Goal: Transaction & Acquisition: Book appointment/travel/reservation

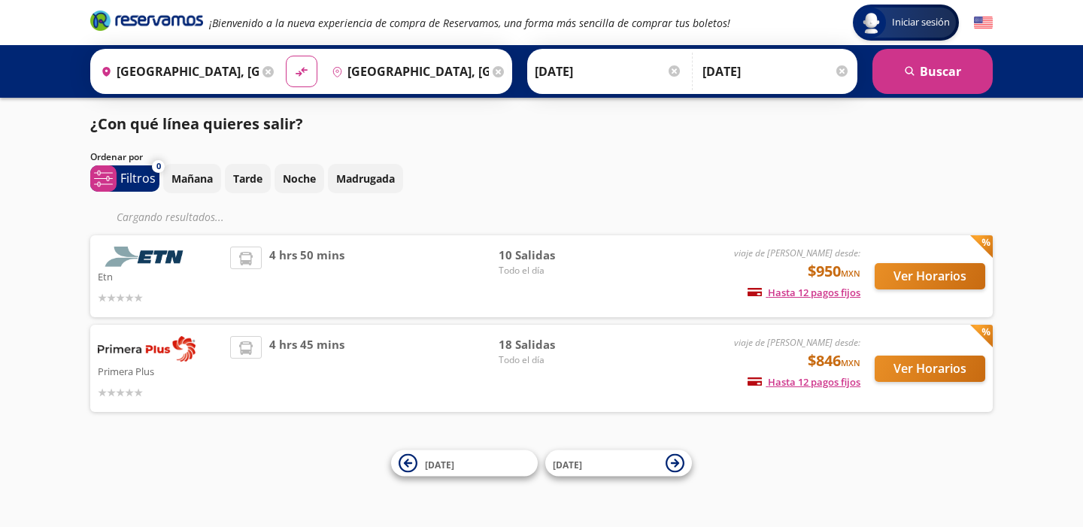
click at [175, 264] on img at bounding box center [147, 257] width 98 height 20
click at [915, 276] on button "Ver Horarios" at bounding box center [930, 276] width 111 height 26
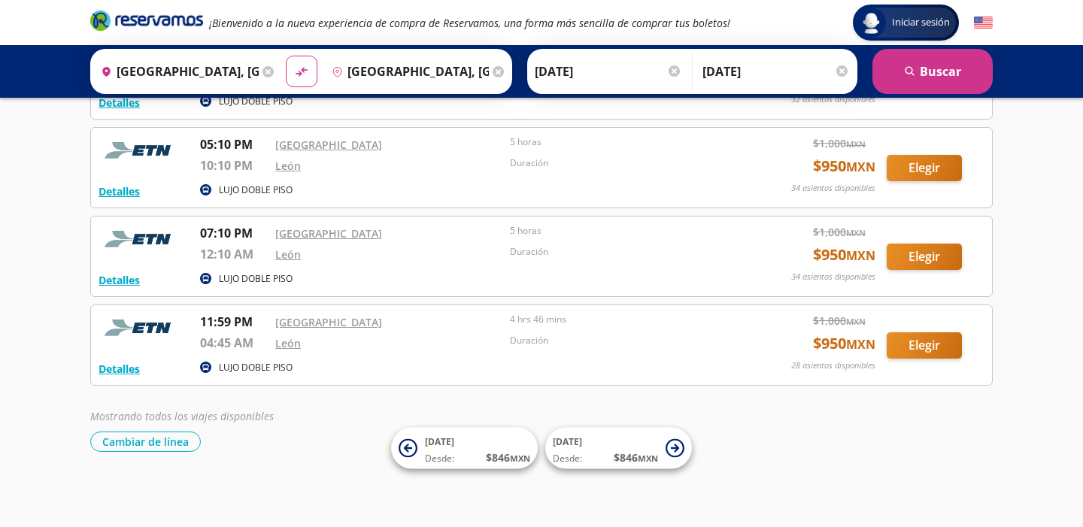
scroll to position [674, 0]
click at [904, 261] on button "Elegir" at bounding box center [924, 257] width 75 height 26
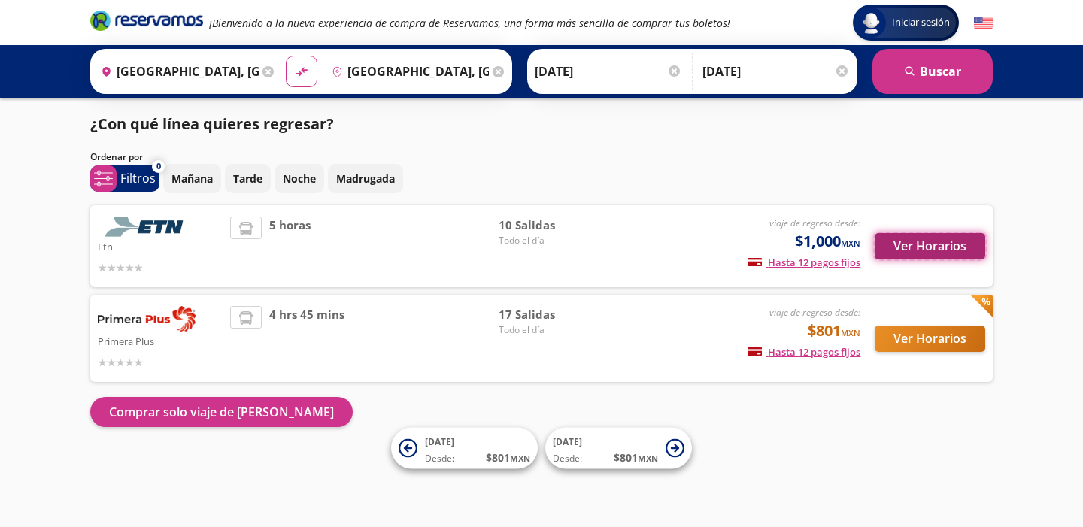
click at [908, 244] on button "Ver Horarios" at bounding box center [930, 246] width 111 height 26
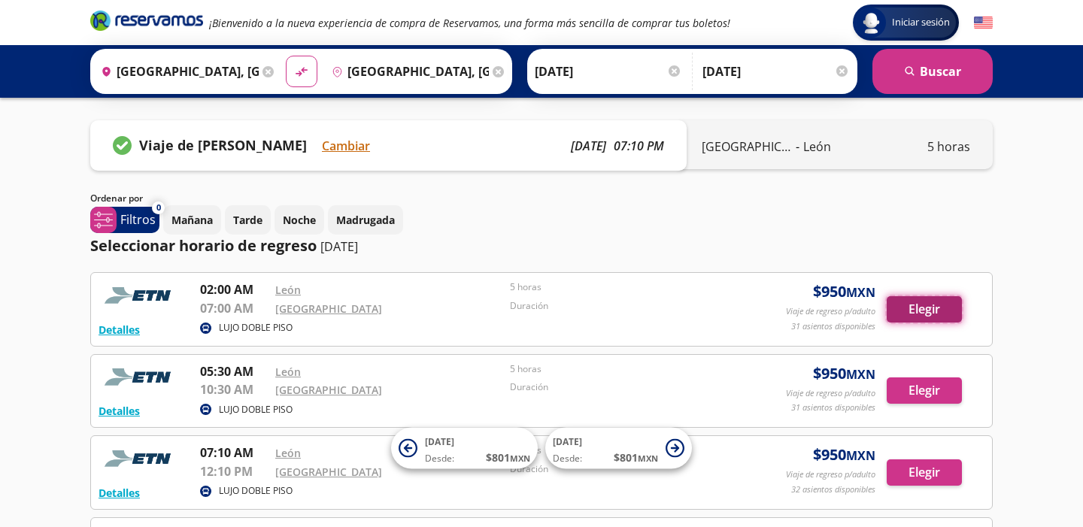
click at [904, 308] on button "Elegir" at bounding box center [924, 309] width 75 height 26
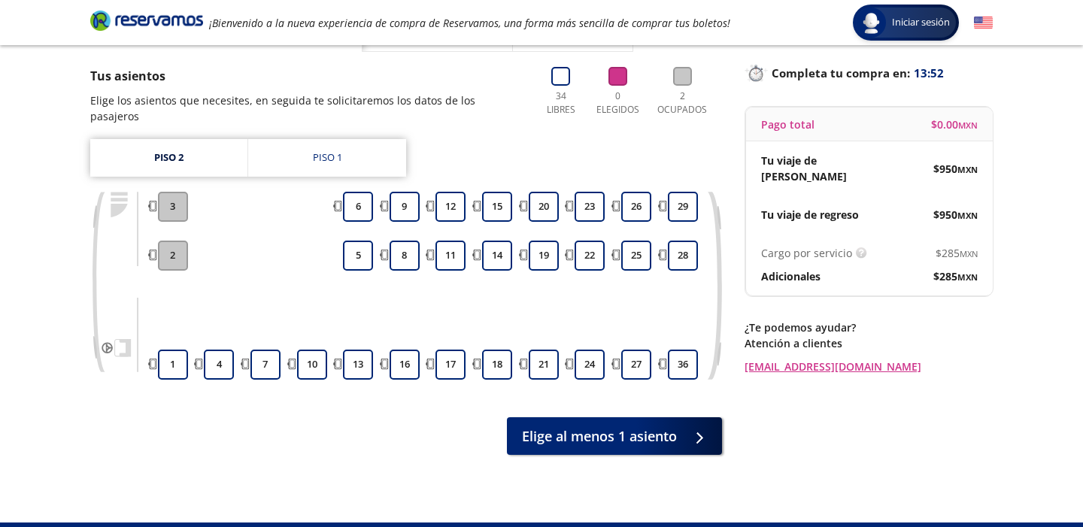
scroll to position [90, 0]
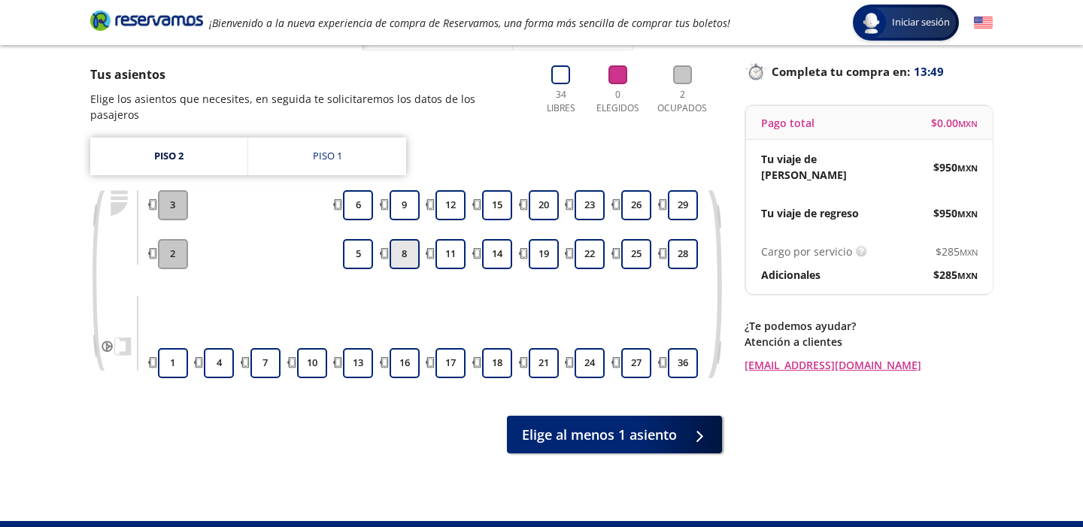
click at [408, 246] on button "8" at bounding box center [405, 254] width 30 height 30
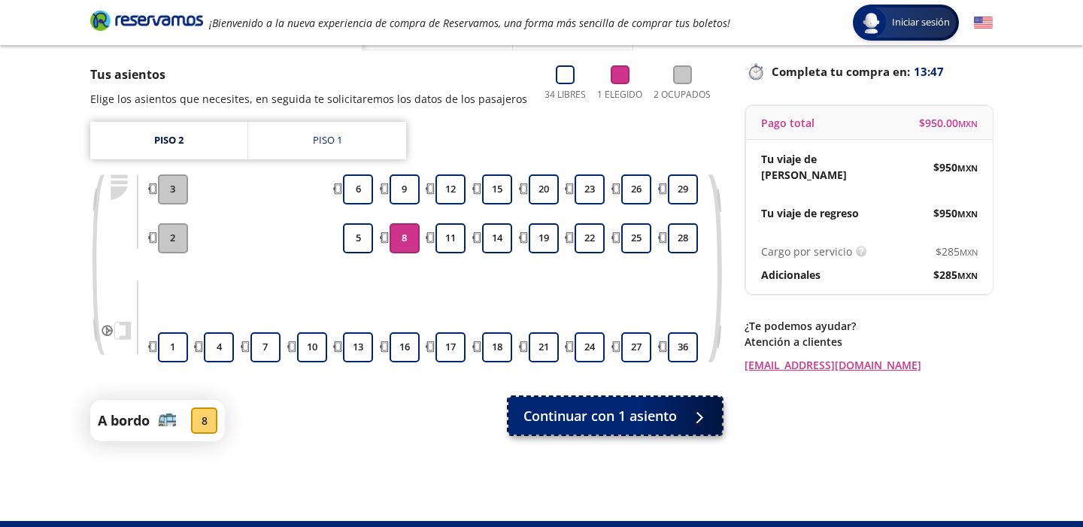
click at [563, 419] on span "Continuar con 1 asiento" at bounding box center [599, 416] width 153 height 20
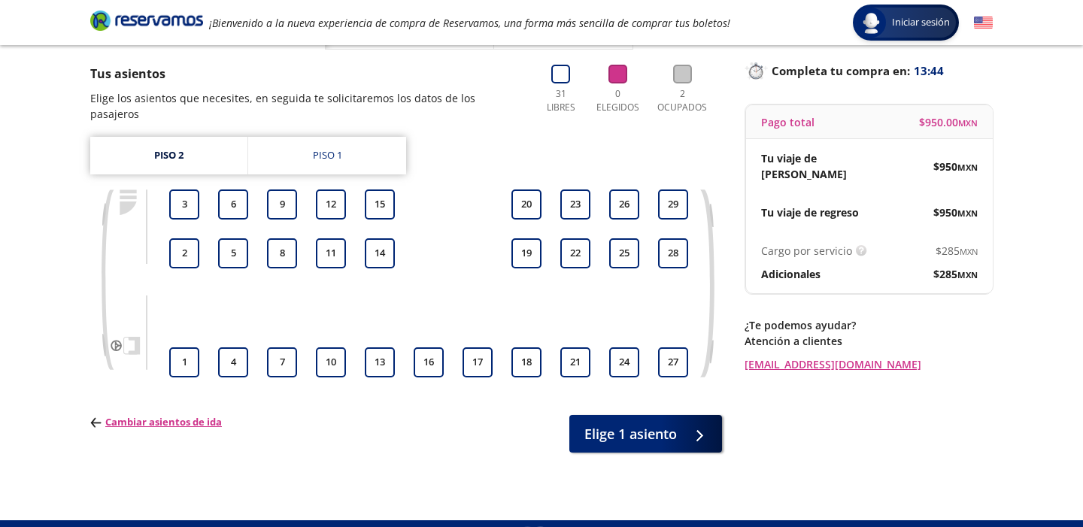
scroll to position [120, 0]
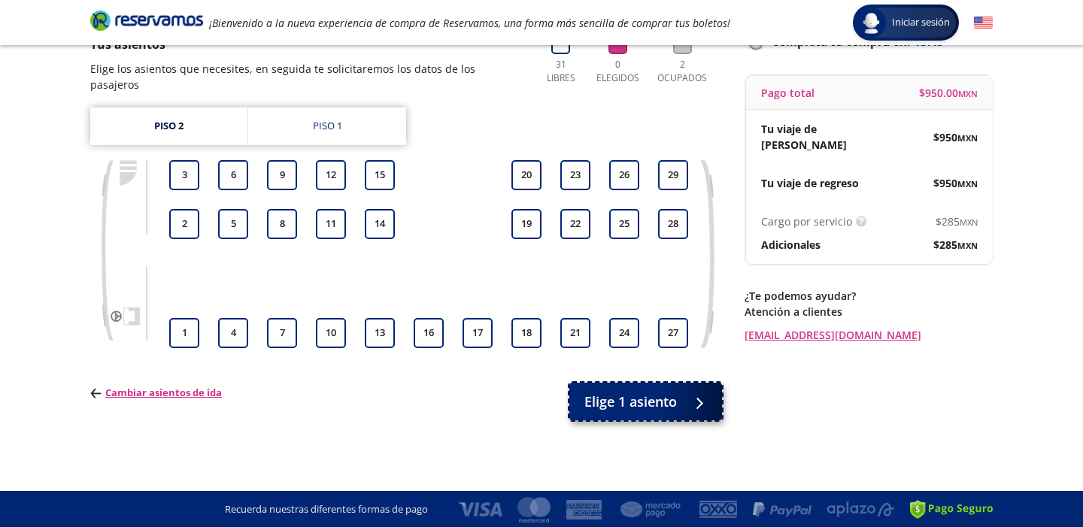
click at [651, 392] on span "Elige 1 asiento" at bounding box center [630, 402] width 93 height 20
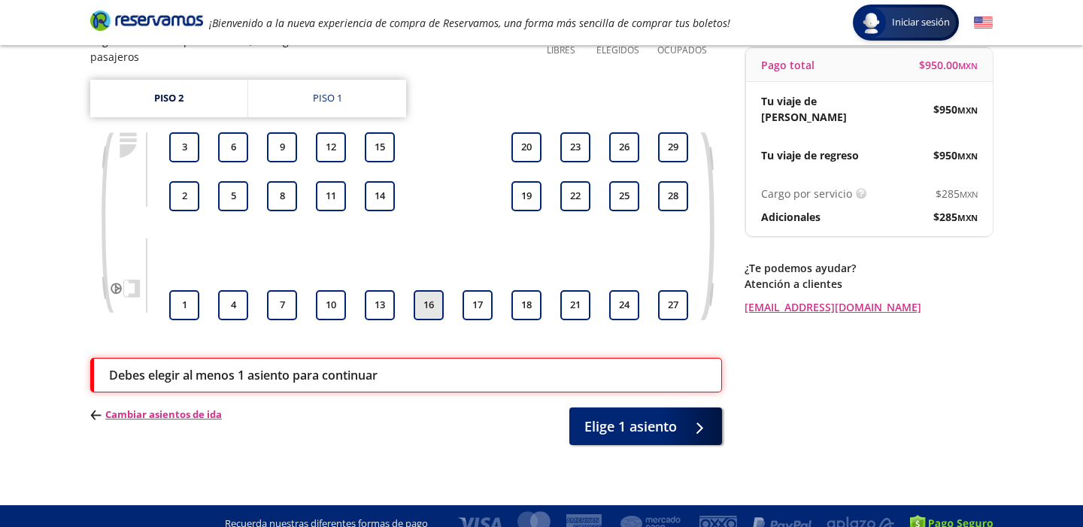
click at [435, 290] on button "16" at bounding box center [429, 305] width 30 height 30
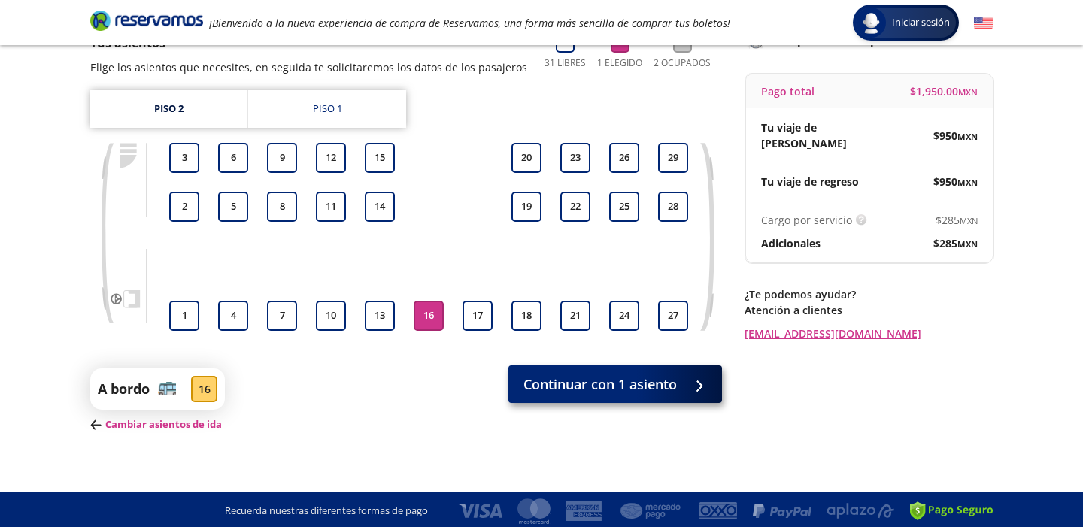
scroll to position [124, 0]
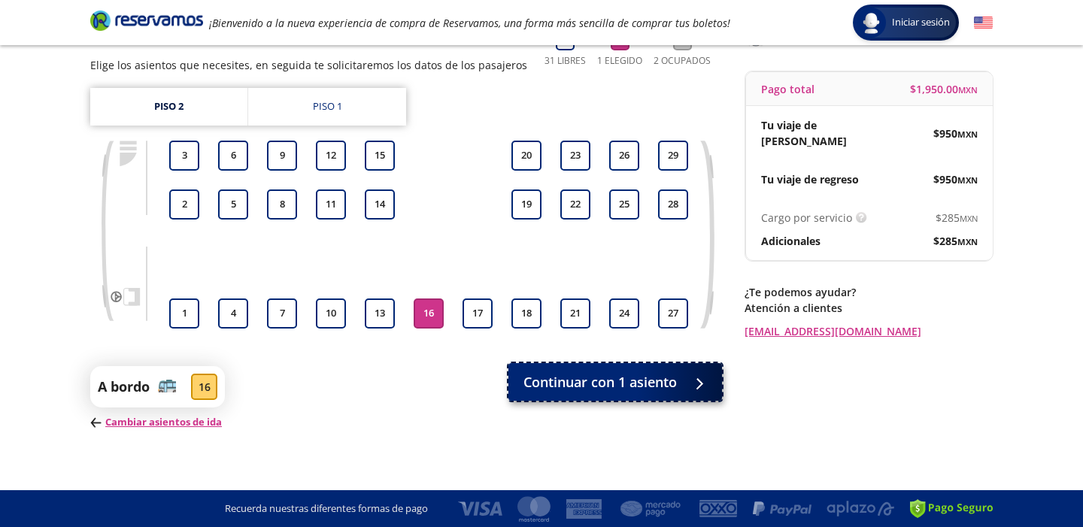
click at [584, 381] on span "Continuar con 1 asiento" at bounding box center [599, 382] width 153 height 20
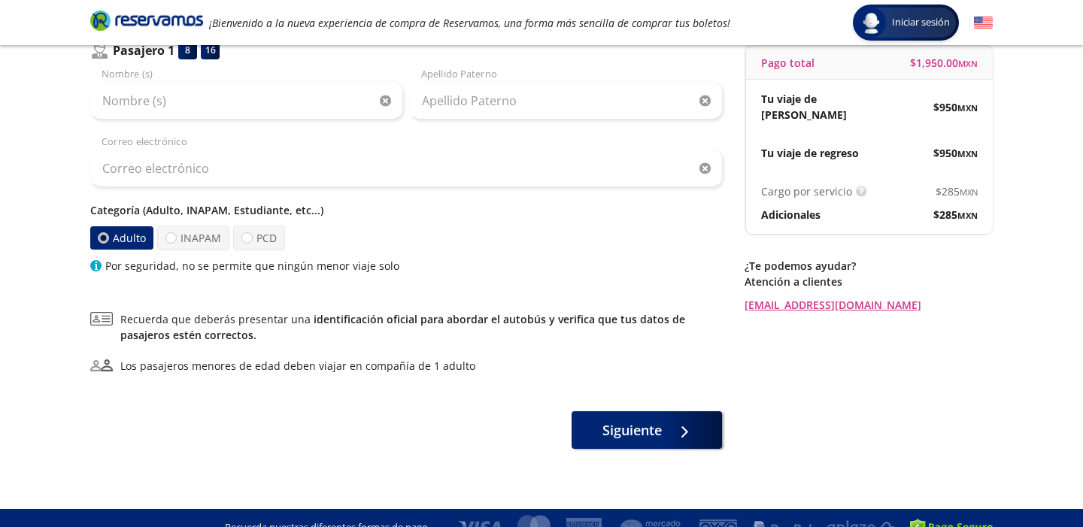
scroll to position [170, 0]
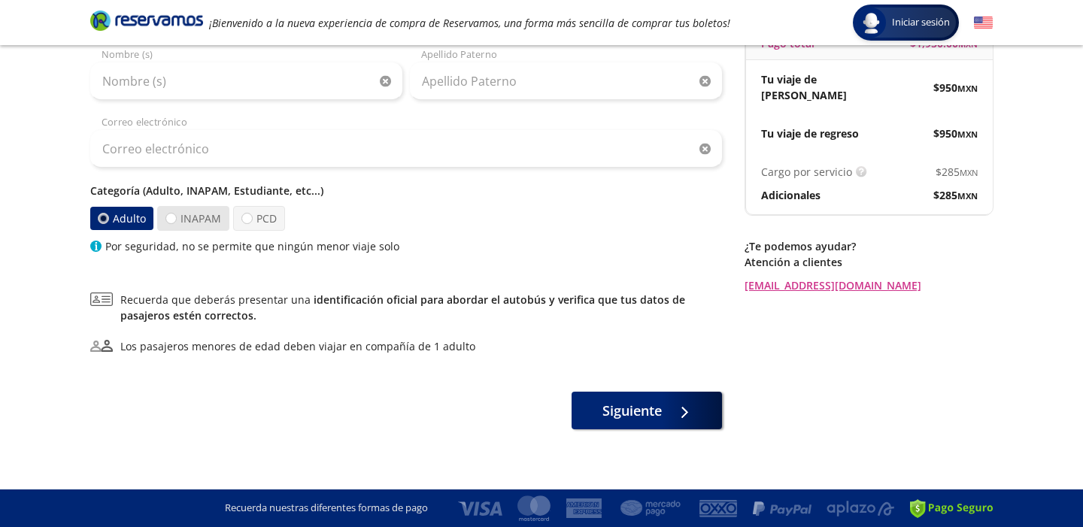
click at [187, 219] on label "INAPAM" at bounding box center [193, 218] width 72 height 25
click at [176, 219] on input "INAPAM" at bounding box center [171, 219] width 10 height 10
radio input "true"
radio input "false"
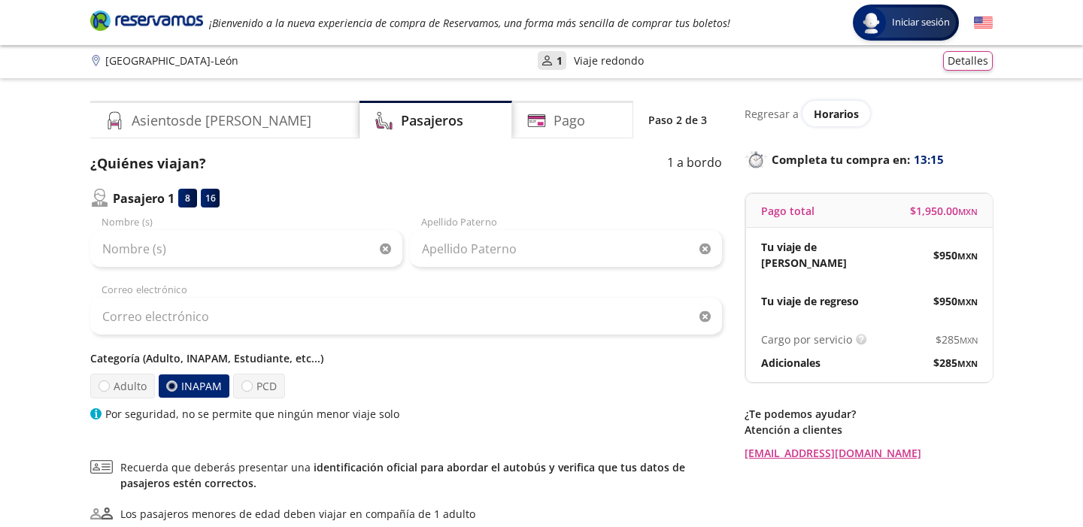
scroll to position [0, 0]
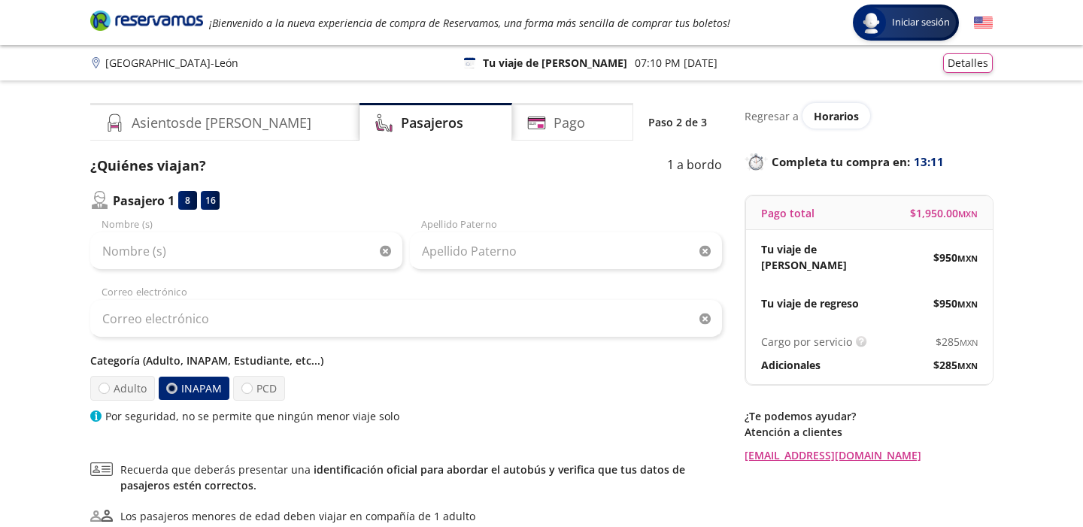
click at [777, 126] on div "Regresar a Horarios" at bounding box center [869, 116] width 248 height 26
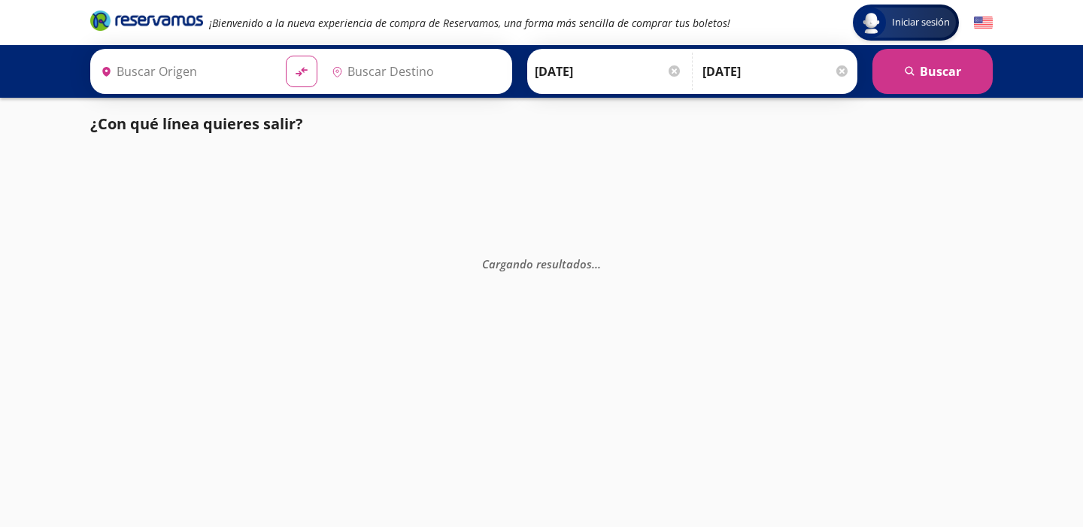
type input "[GEOGRAPHIC_DATA], [GEOGRAPHIC_DATA]"
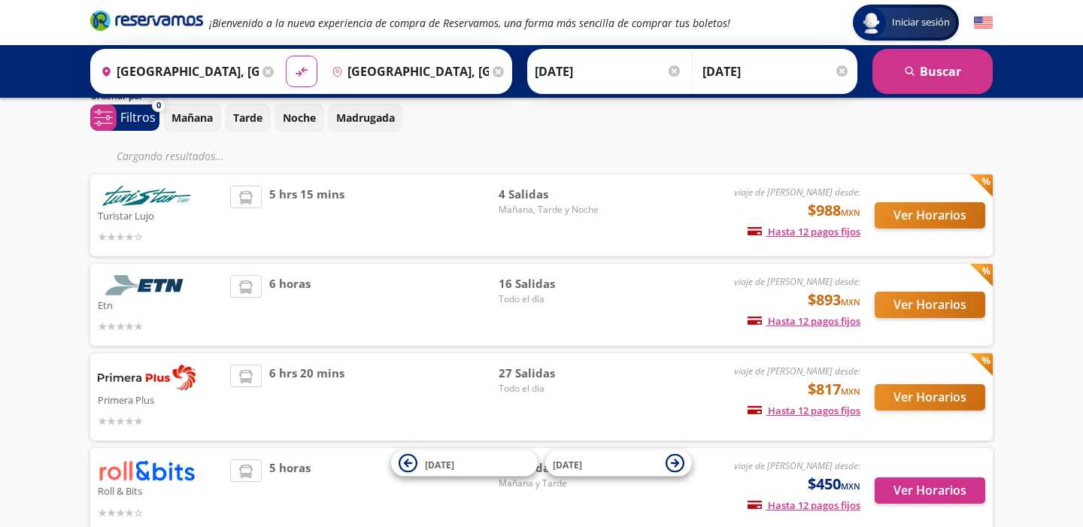
scroll to position [60, 0]
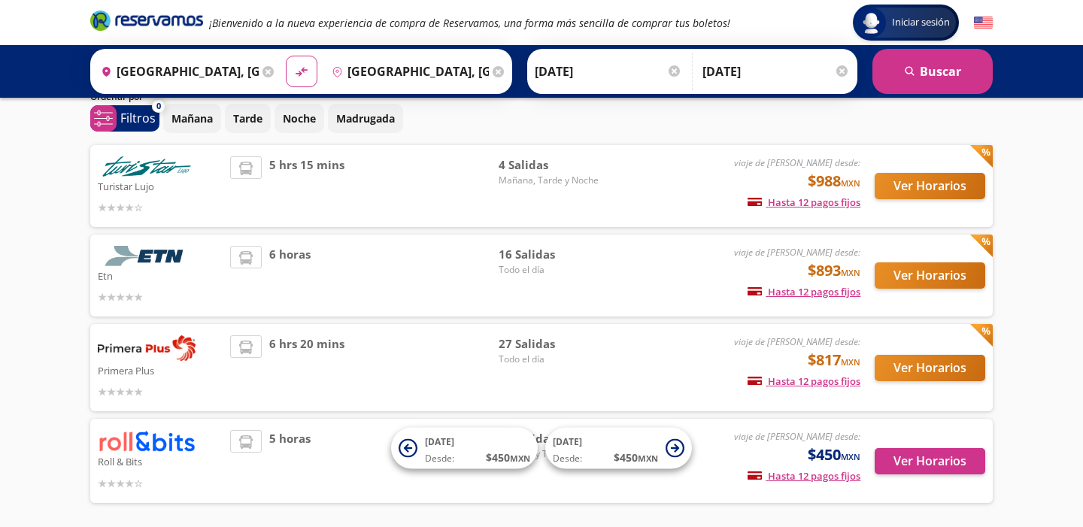
click at [505, 249] on span "16 Salidas" at bounding box center [551, 254] width 105 height 17
click at [972, 280] on button "Ver Horarios" at bounding box center [930, 275] width 111 height 26
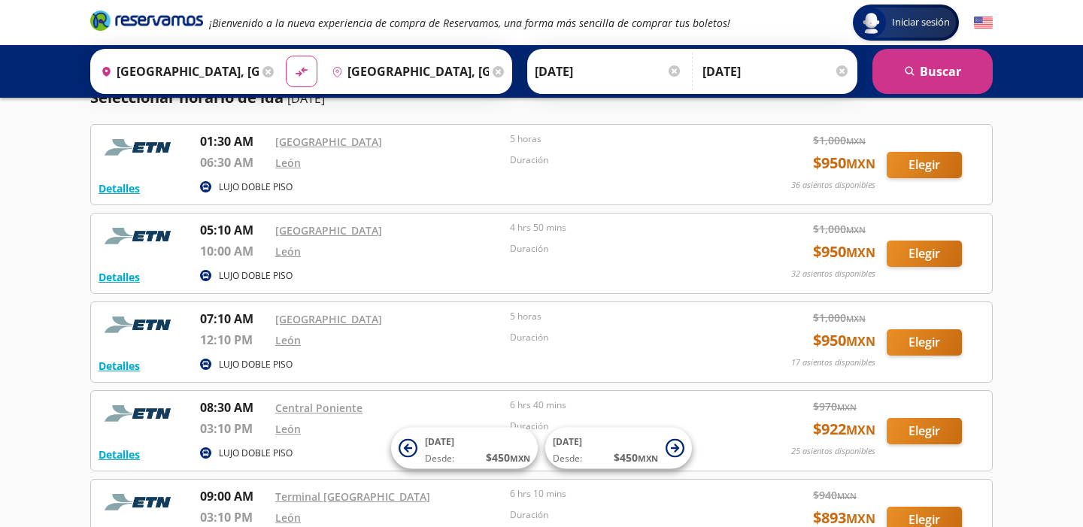
scroll to position [33, 0]
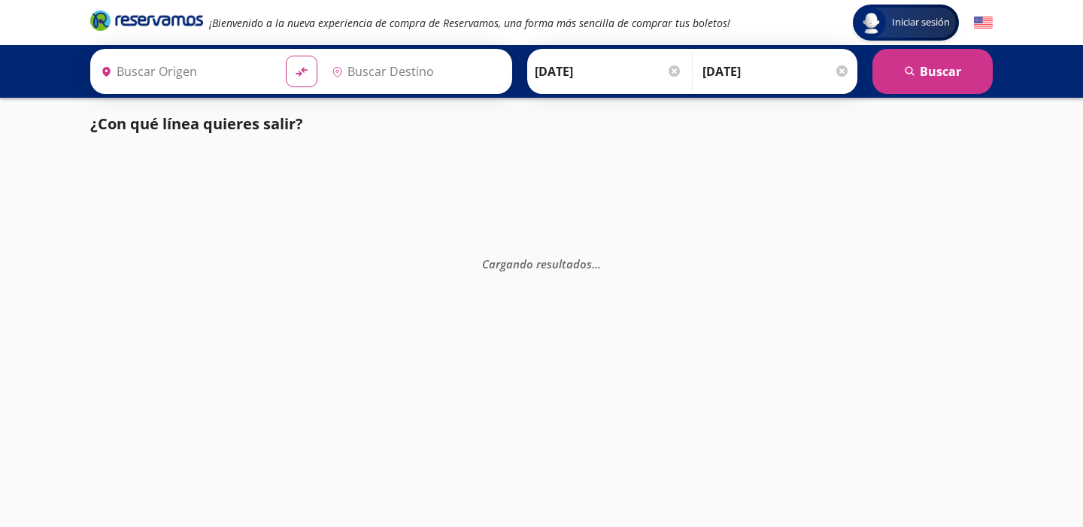
type input "[GEOGRAPHIC_DATA], [GEOGRAPHIC_DATA]"
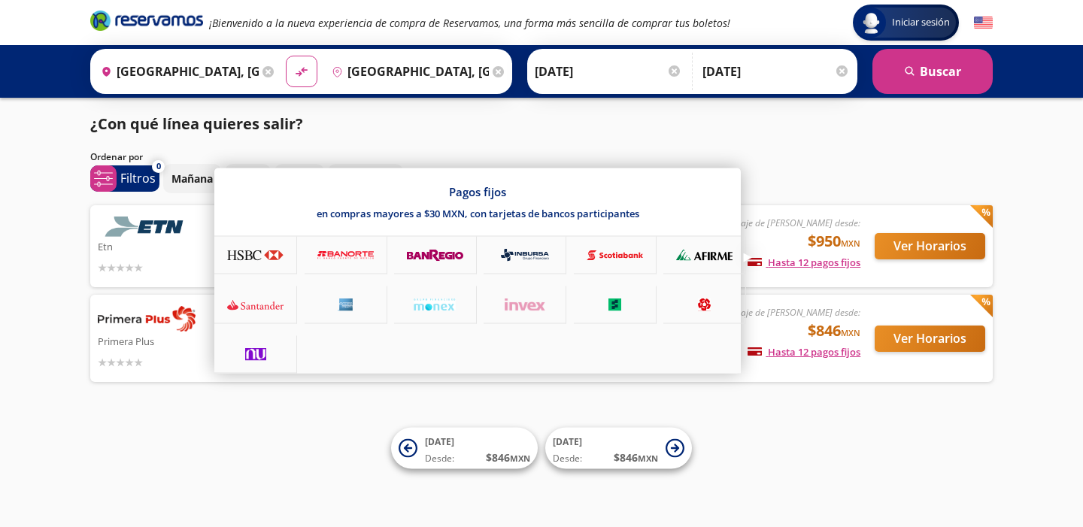
click at [350, 305] on icon at bounding box center [345, 305] width 56 height 13
click at [189, 256] on div at bounding box center [541, 263] width 1083 height 527
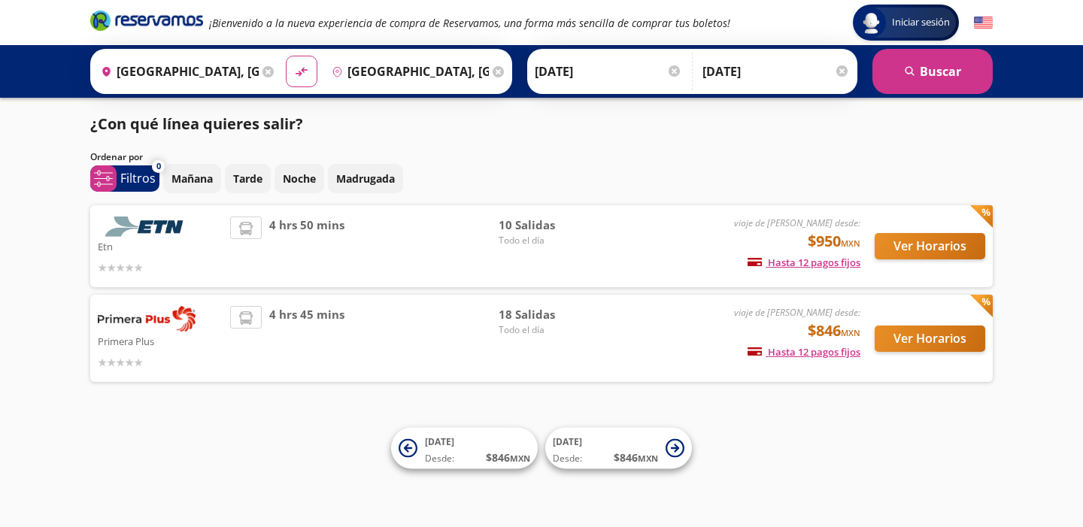
click at [754, 200] on div "¿Con qué línea quieres salir? Ordenar por 0 system-uicons:filtering Filtros che…" at bounding box center [542, 251] width 918 height 277
click at [891, 247] on button "Ver Horarios" at bounding box center [930, 246] width 111 height 26
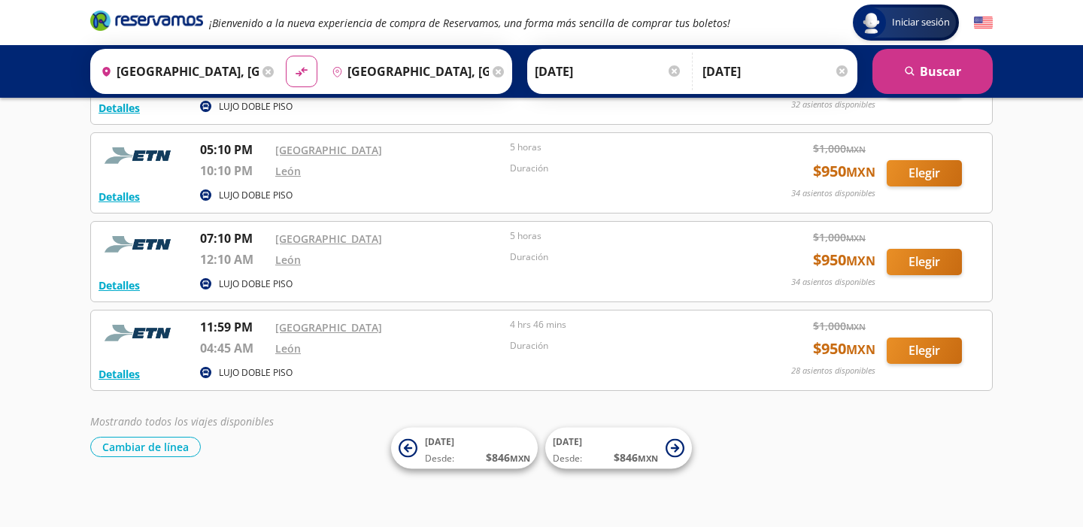
scroll to position [674, 0]
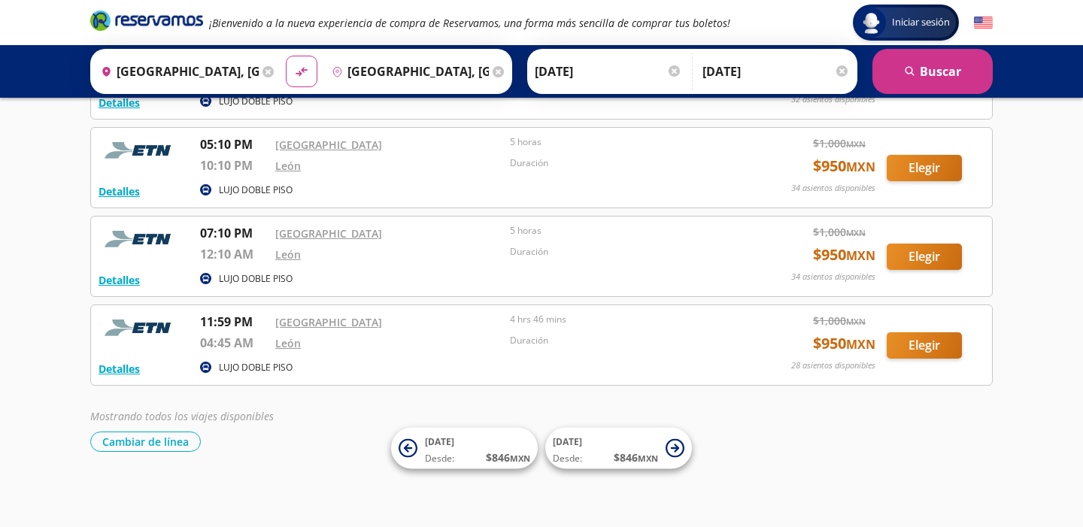
click at [278, 287] on div "LUJO DOBLE PISO" at bounding box center [468, 280] width 536 height 18
click at [278, 275] on p "LUJO DOBLE PISO" at bounding box center [256, 279] width 74 height 14
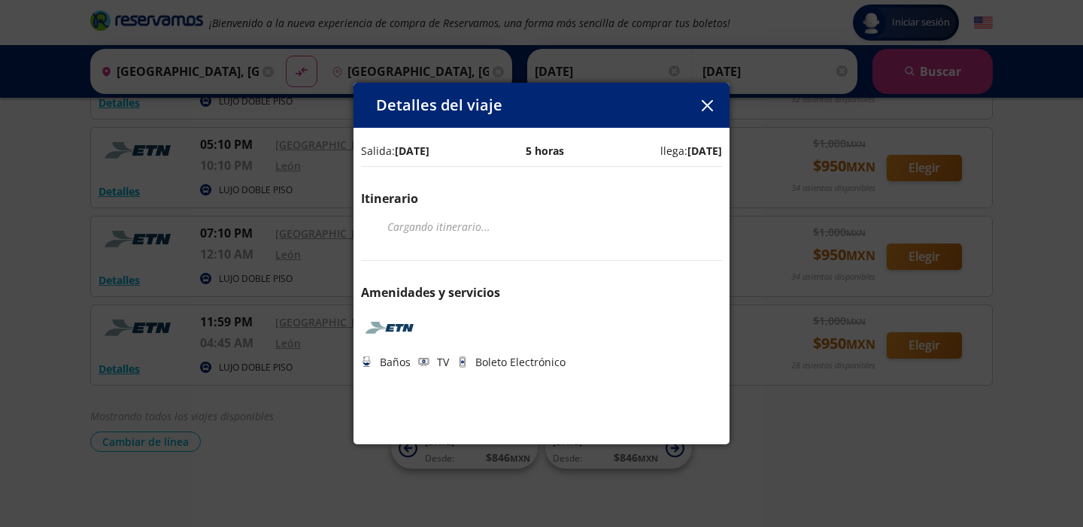
click at [541, 217] on div "Cargando itinerario ..." at bounding box center [541, 226] width 361 height 23
click at [705, 113] on button "button" at bounding box center [707, 105] width 23 height 23
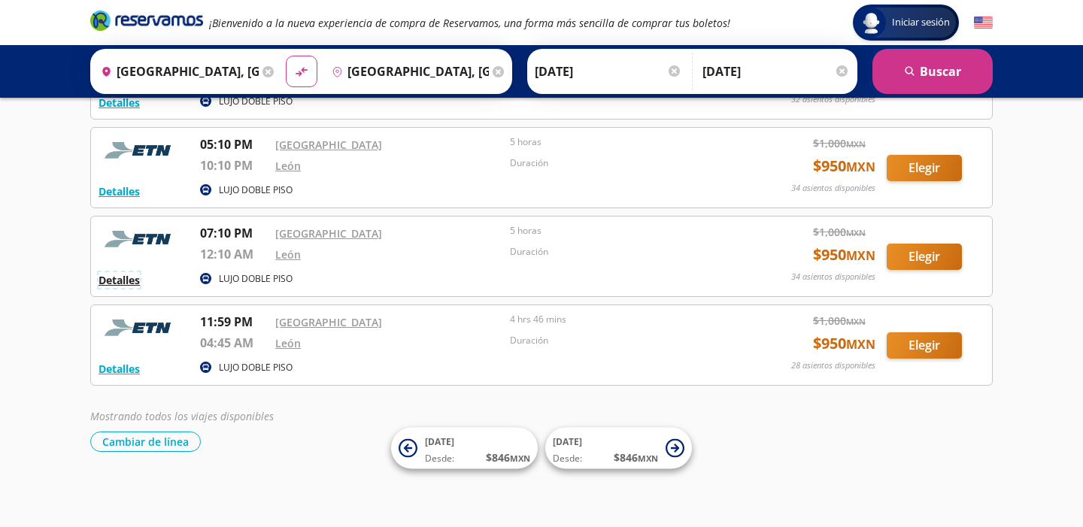
click at [128, 286] on button "Detalles" at bounding box center [119, 280] width 41 height 16
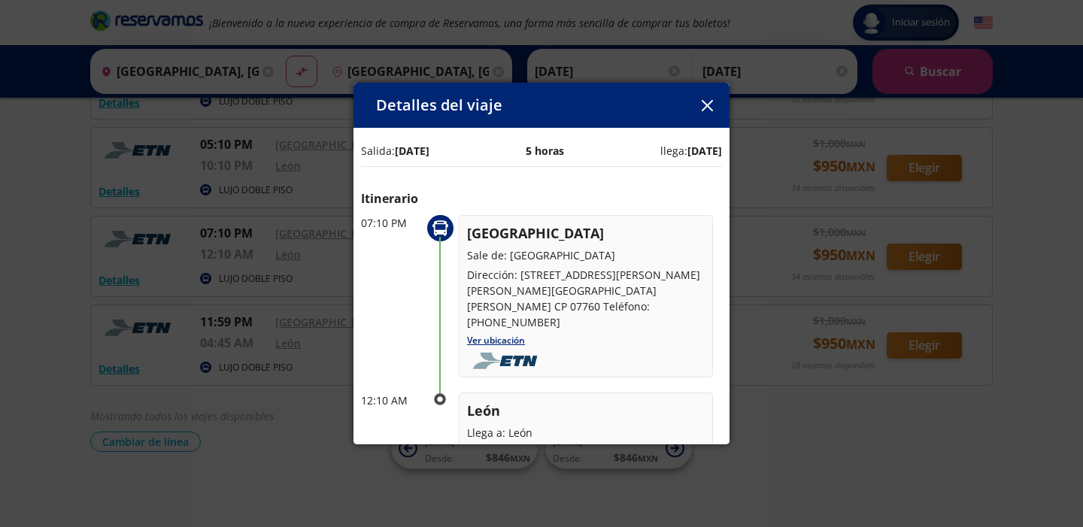
click at [718, 326] on div "07:10 PM Ciudad de México Sale de: Central del Norte Dirección: Eje Central Láz…" at bounding box center [541, 296] width 361 height 162
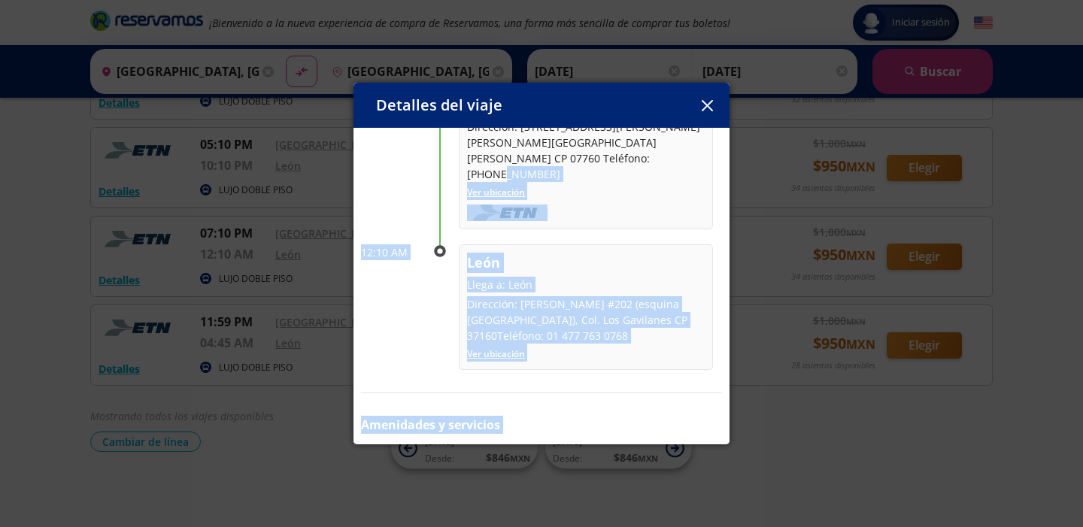
scroll to position [198, 0]
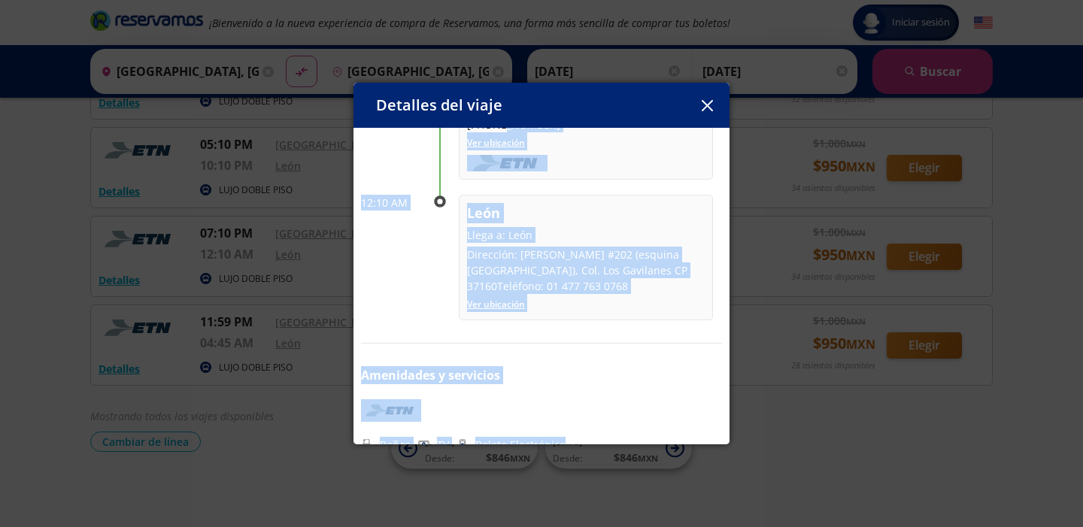
drag, startPoint x: 678, startPoint y: 313, endPoint x: 575, endPoint y: 474, distance: 190.7
click at [575, 474] on div "Detalles del viaje Salida: 23 Sep 25 5 horas llega: 24 Sep 25 Itinerario 07:10 …" at bounding box center [541, 263] width 1083 height 527
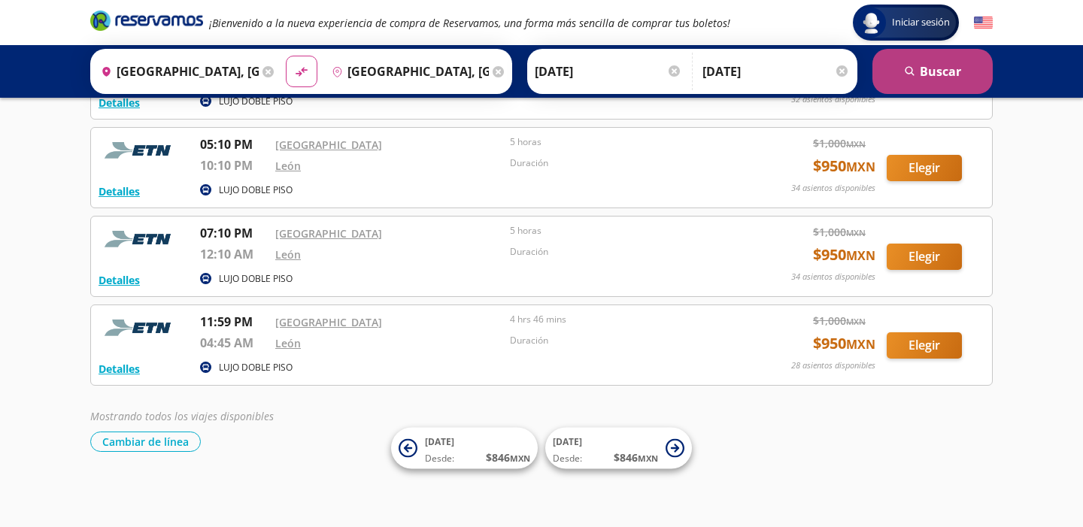
click at [910, 74] on icon "search" at bounding box center [910, 71] width 11 height 11
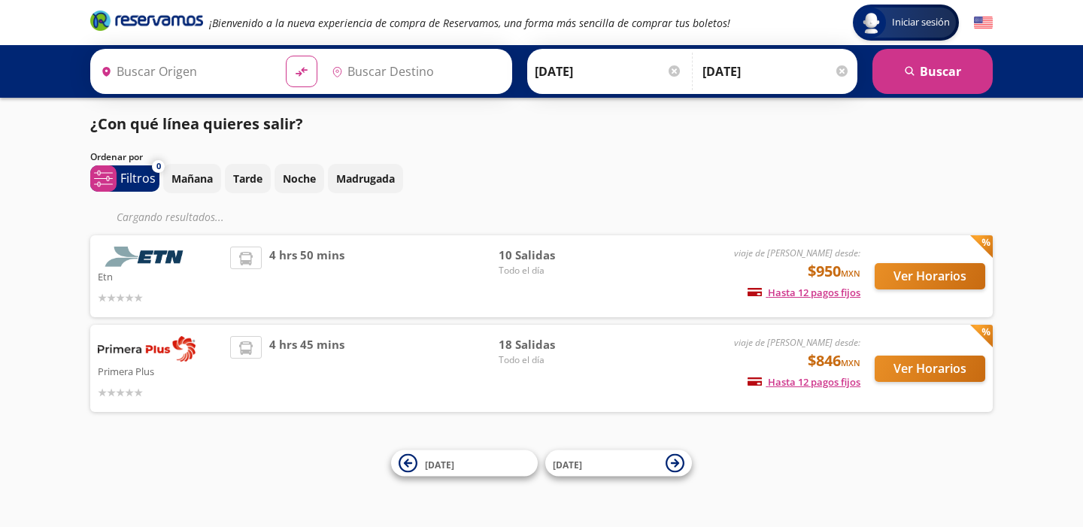
type input "[GEOGRAPHIC_DATA], [GEOGRAPHIC_DATA]"
click at [132, 180] on p "Filtros" at bounding box center [137, 178] width 35 height 18
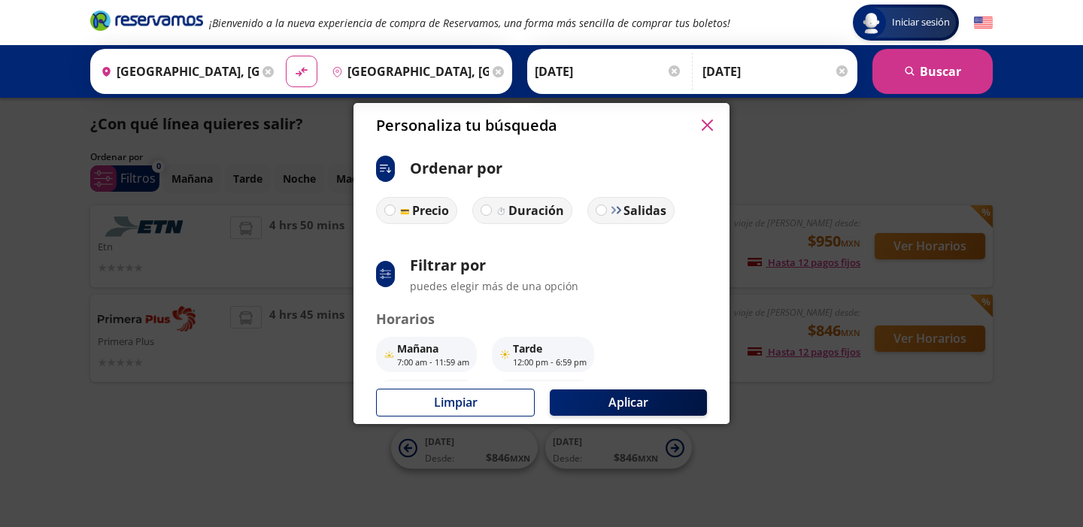
click at [488, 281] on p "puedes elegir más de una opción" at bounding box center [494, 286] width 168 height 16
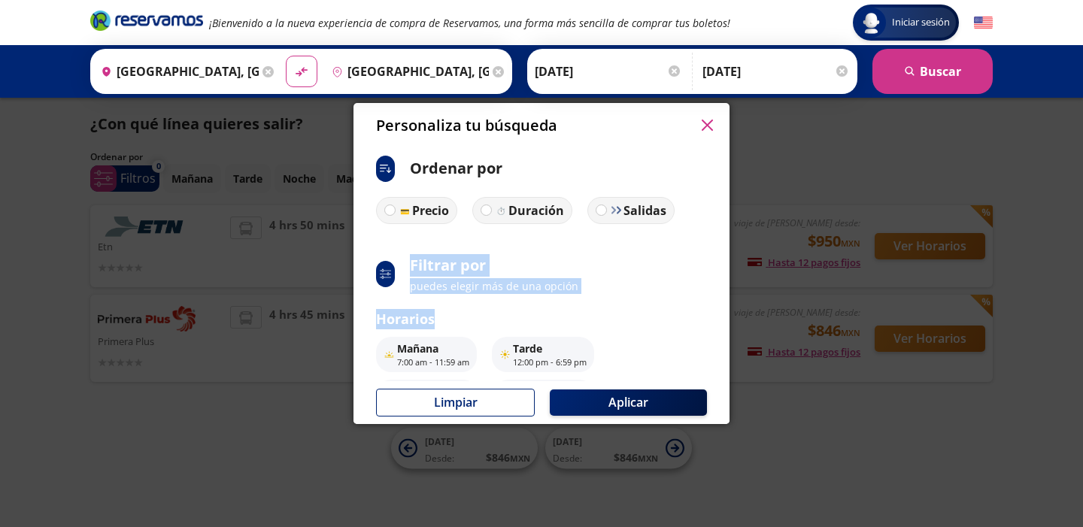
drag, startPoint x: 569, startPoint y: 247, endPoint x: 535, endPoint y: 311, distance: 72.3
click at [535, 311] on div "ci:sort-ascending Ordenar por Precio Duración Salidas system-uicons:filtering F…" at bounding box center [541, 301] width 331 height 291
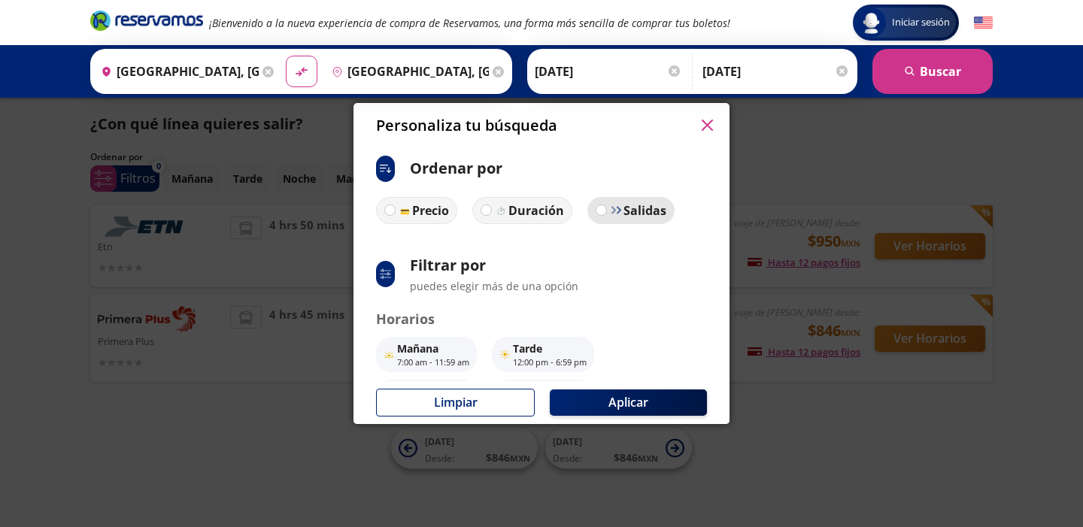
click at [624, 202] on p "Salidas" at bounding box center [645, 211] width 43 height 18
click at [606, 205] on input "Salidas" at bounding box center [601, 210] width 10 height 10
radio input "true"
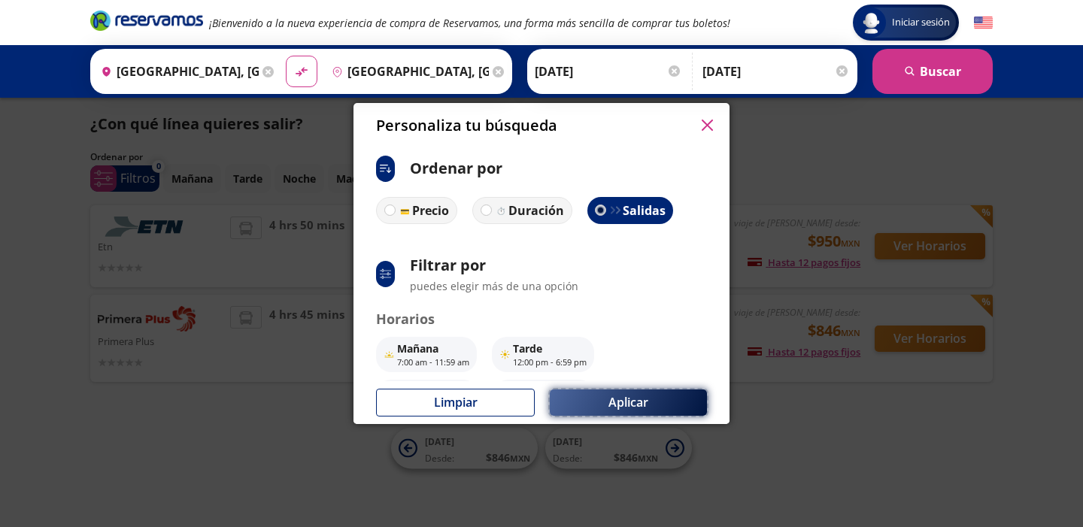
click at [622, 399] on button "Aplicar" at bounding box center [628, 403] width 157 height 26
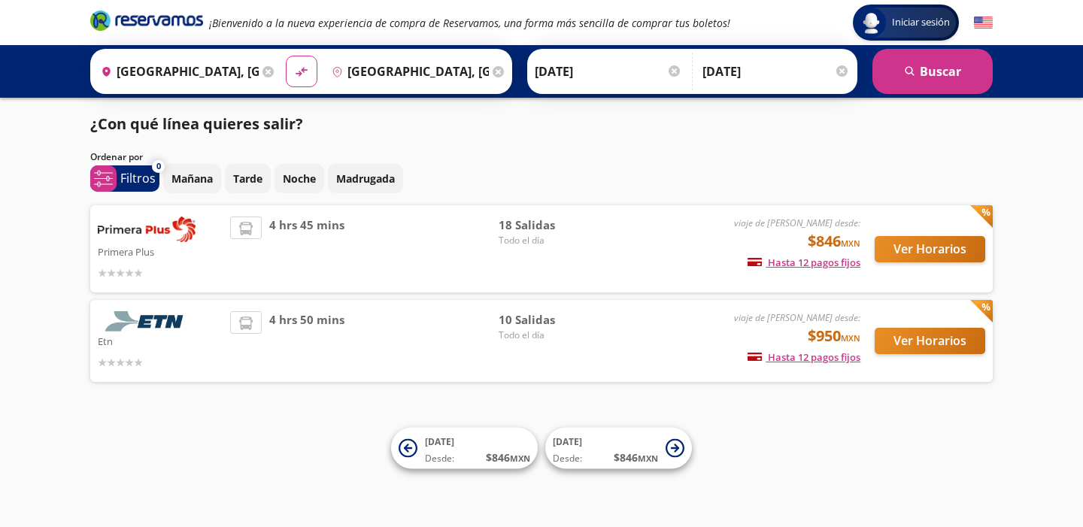
click at [386, 73] on input "[GEOGRAPHIC_DATA], [GEOGRAPHIC_DATA]" at bounding box center [408, 72] width 164 height 38
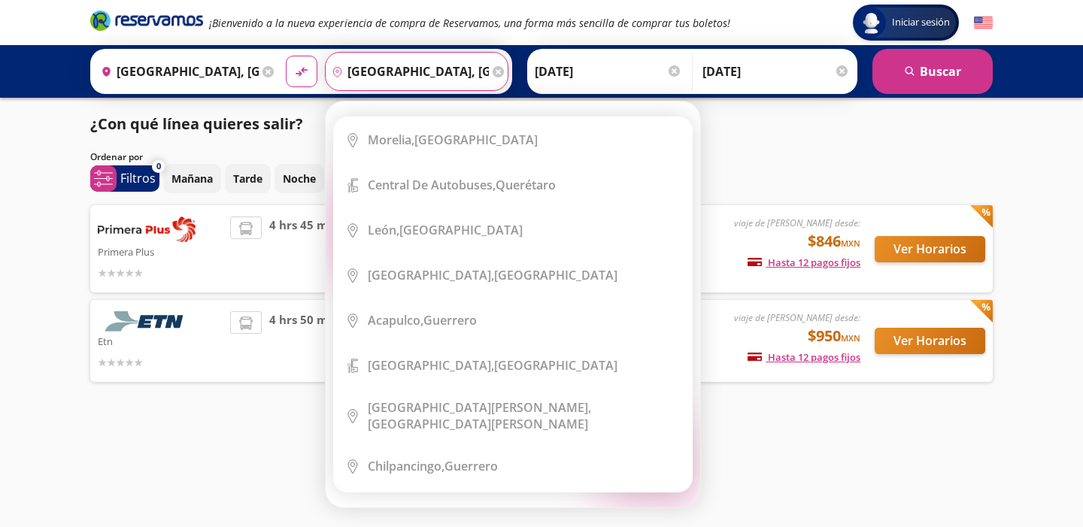
click at [832, 172] on div "Mañana Tarde Noche Madrugada" at bounding box center [578, 178] width 830 height 29
